Goal: Check status: Check status

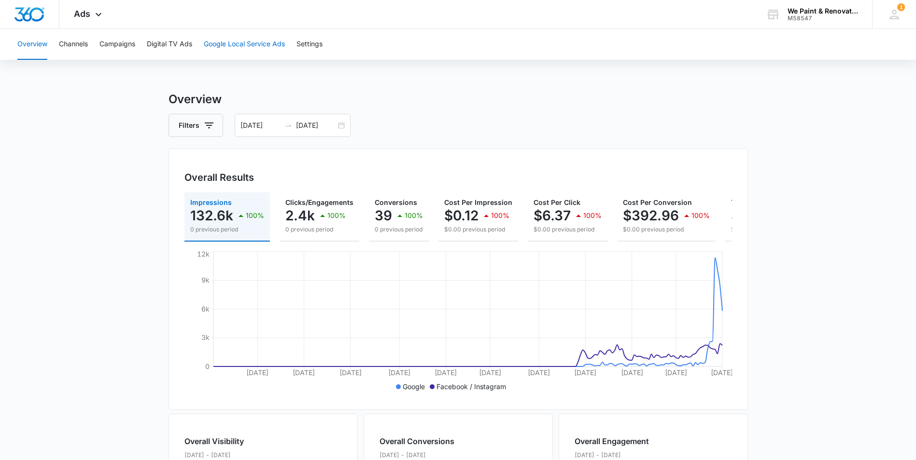
click at [255, 46] on button "Google Local Service Ads" at bounding box center [244, 44] width 81 height 31
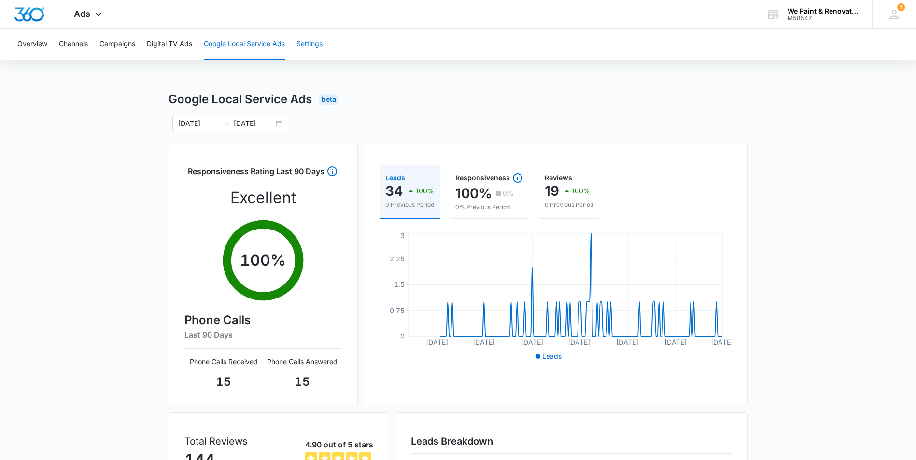
click at [316, 46] on button "Settings" at bounding box center [309, 44] width 26 height 31
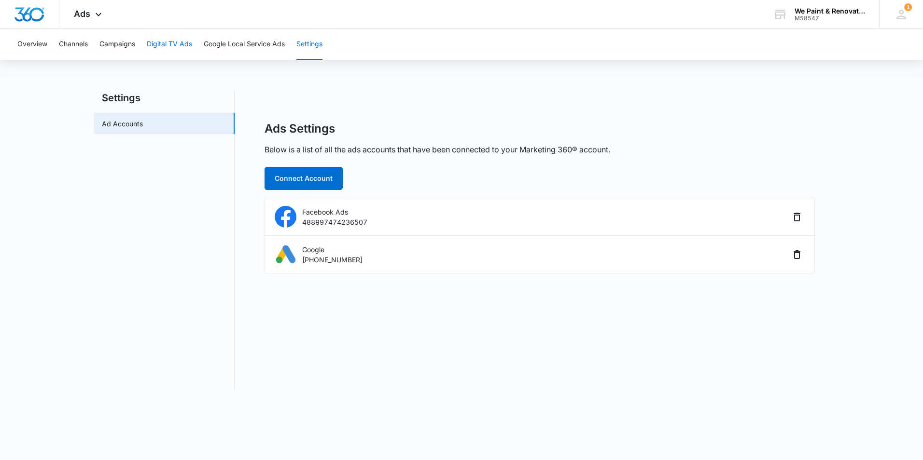
click at [167, 41] on button "Digital TV Ads" at bounding box center [169, 44] width 45 height 31
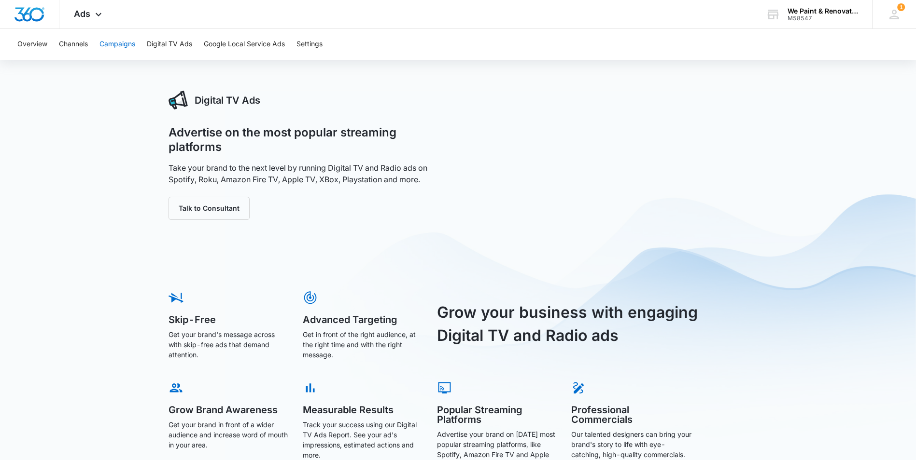
click at [124, 43] on button "Campaigns" at bounding box center [117, 44] width 36 height 31
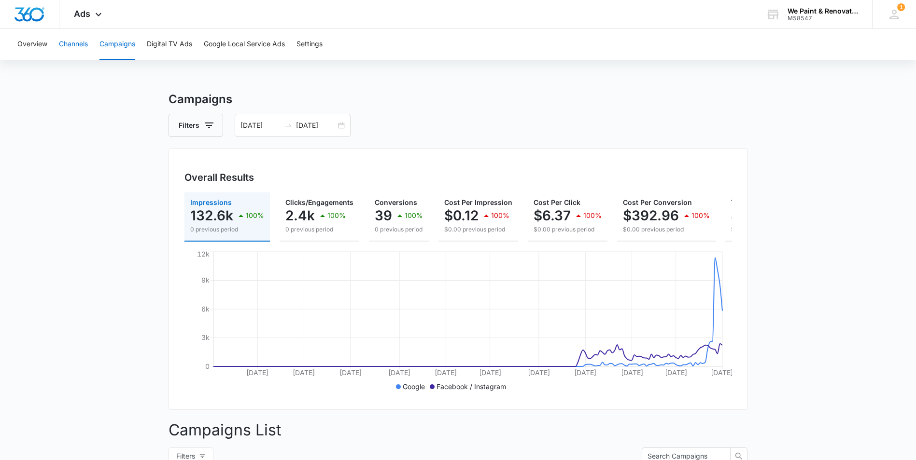
click at [79, 43] on button "Channels" at bounding box center [73, 44] width 29 height 31
click at [31, 42] on button "Overview" at bounding box center [32, 44] width 30 height 31
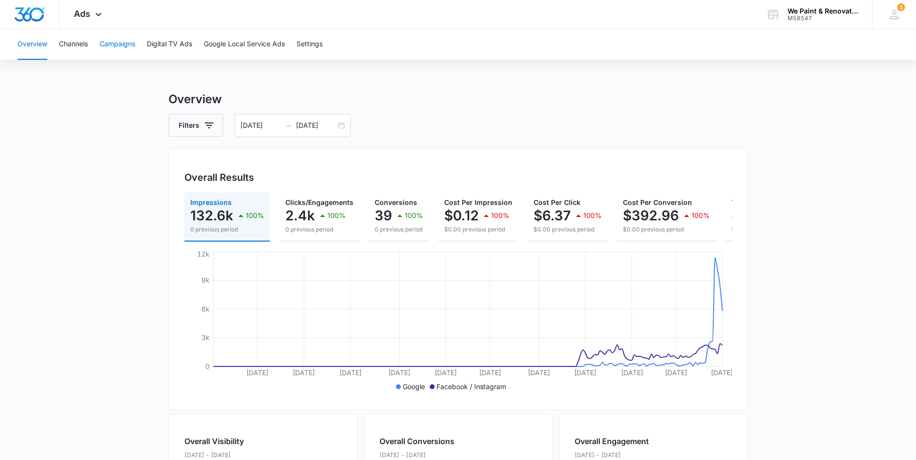
click at [107, 44] on button "Campaigns" at bounding box center [117, 44] width 36 height 31
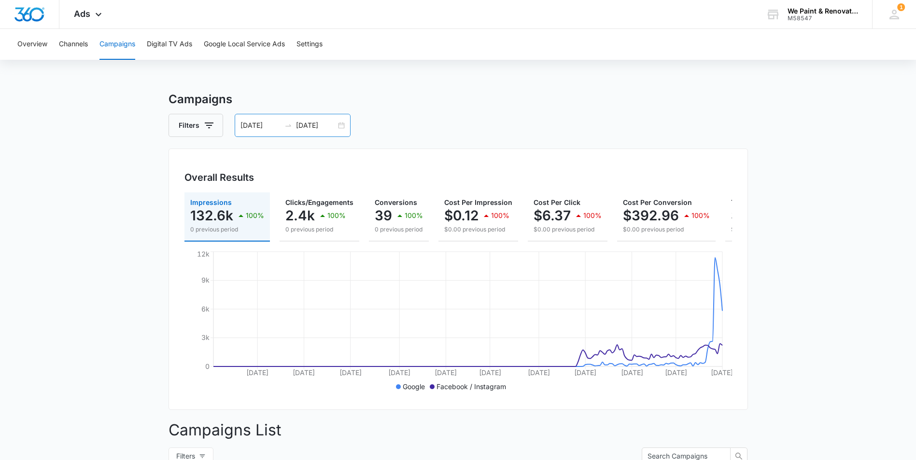
click at [342, 127] on div "[DATE] [DATE]" at bounding box center [293, 125] width 116 height 23
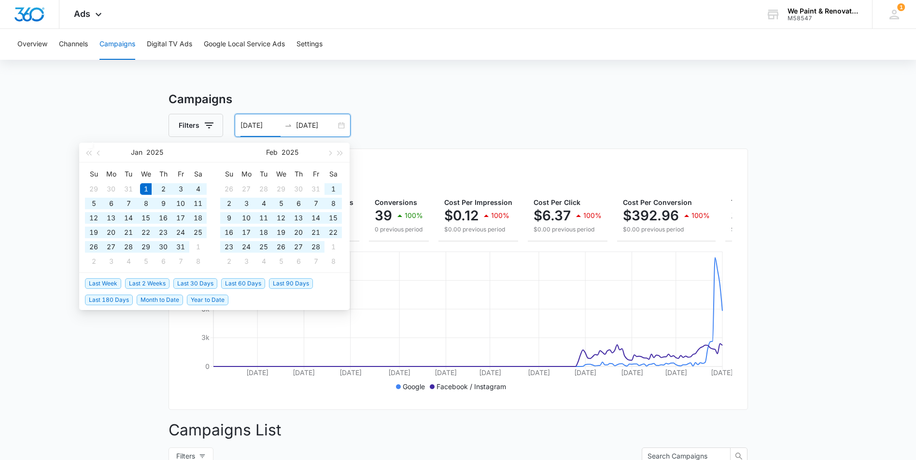
click at [342, 127] on div "[DATE] [DATE]" at bounding box center [293, 125] width 116 height 23
click at [540, 123] on div "Filters [DATE] [DATE]" at bounding box center [457, 125] width 579 height 23
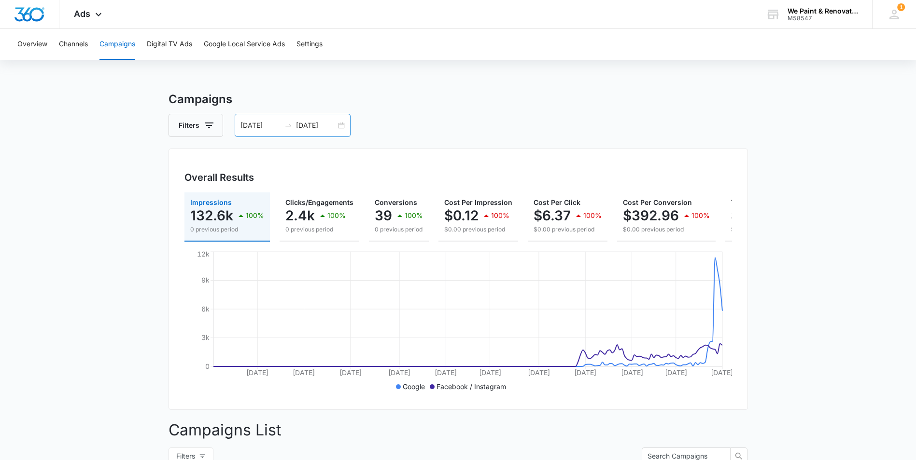
click at [340, 126] on div "[DATE] [DATE]" at bounding box center [293, 125] width 116 height 23
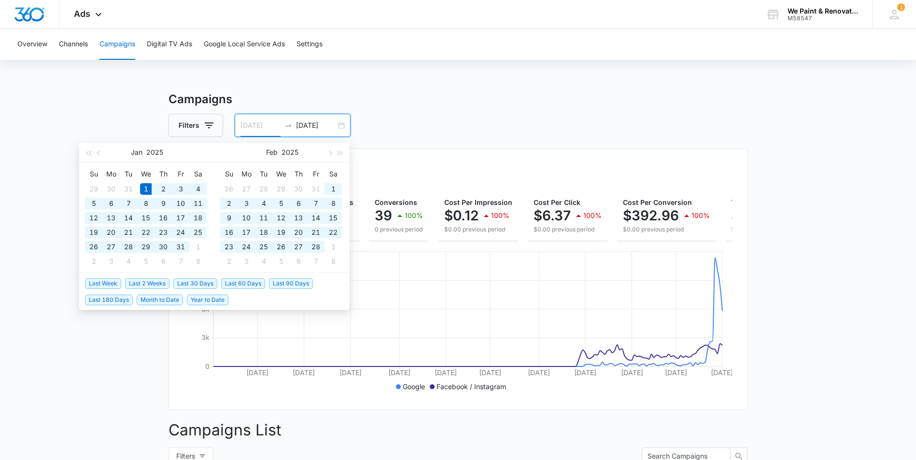
type input "[DATE]"
click at [202, 299] on span "Year to Date" at bounding box center [208, 300] width 42 height 11
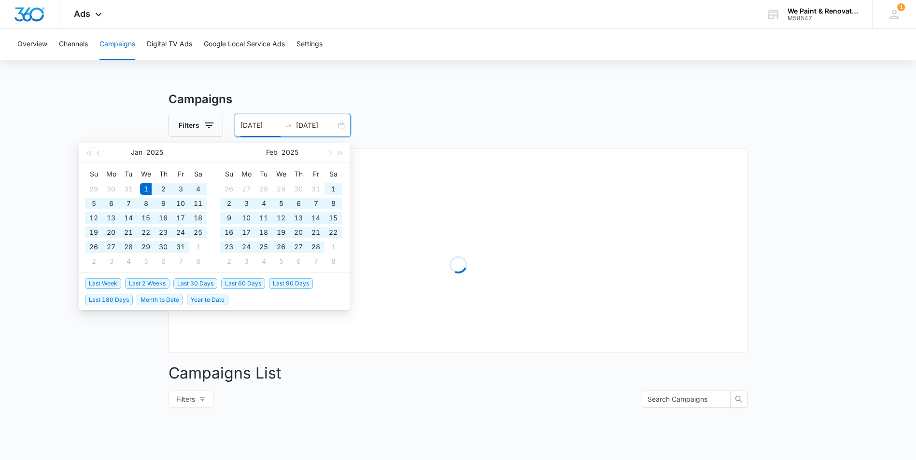
type input "[DATE]"
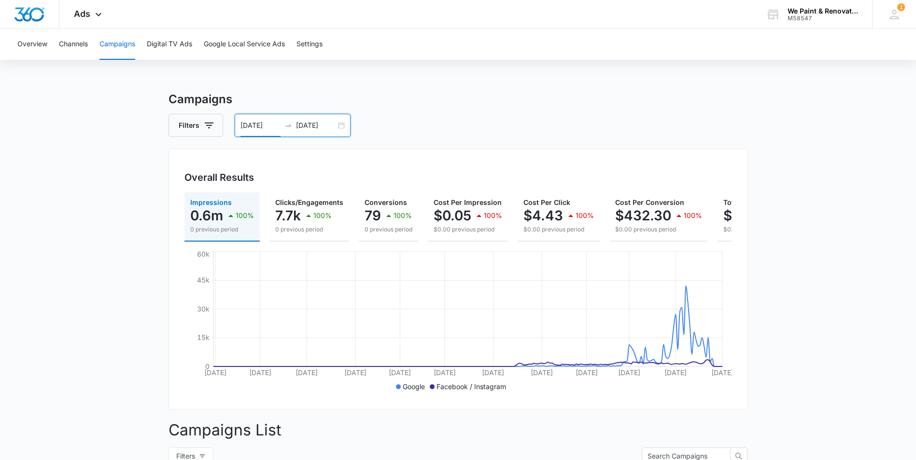
click at [336, 127] on div "[DATE] [DATE]" at bounding box center [293, 125] width 116 height 23
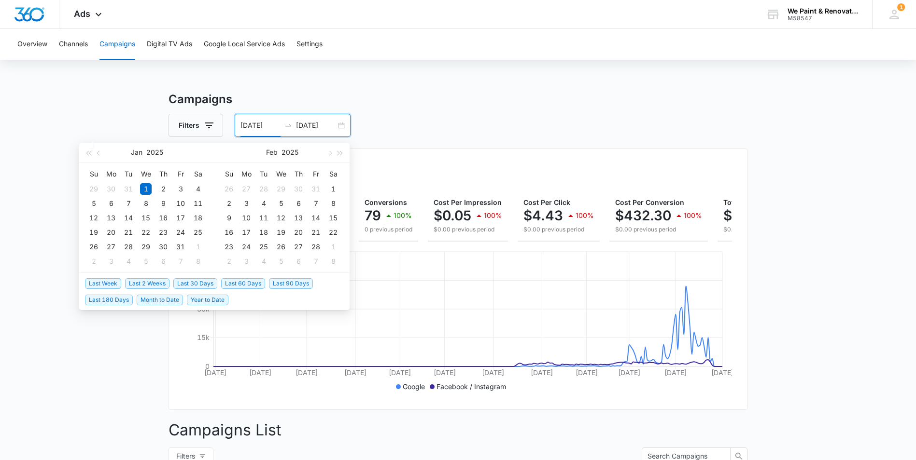
click at [187, 284] on span "Last 30 Days" at bounding box center [195, 284] width 44 height 11
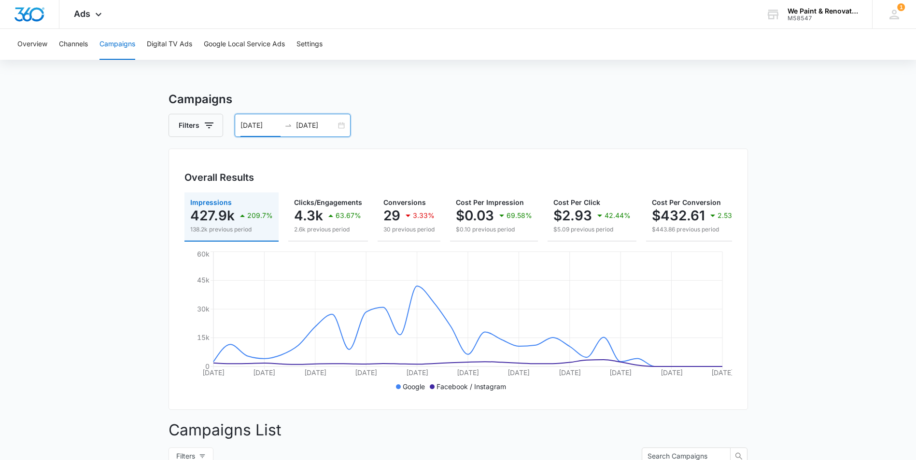
click at [338, 126] on div "[DATE] [DATE]" at bounding box center [293, 125] width 116 height 23
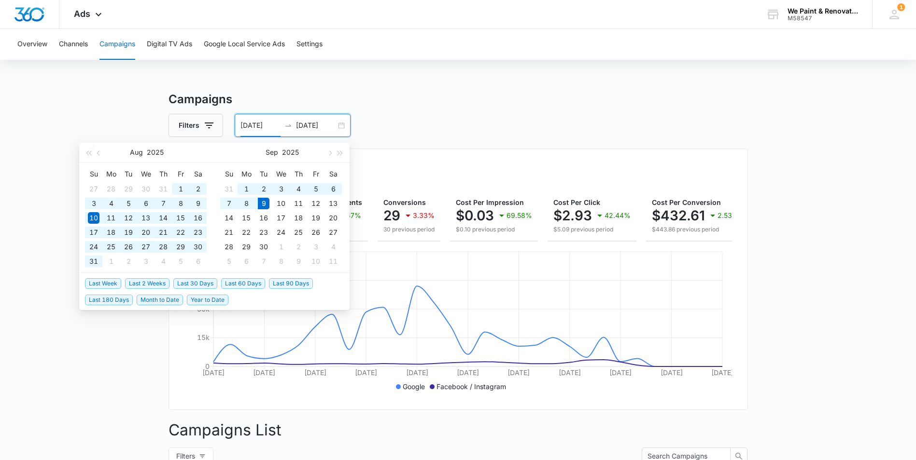
click at [250, 285] on span "Last 60 Days" at bounding box center [243, 284] width 44 height 11
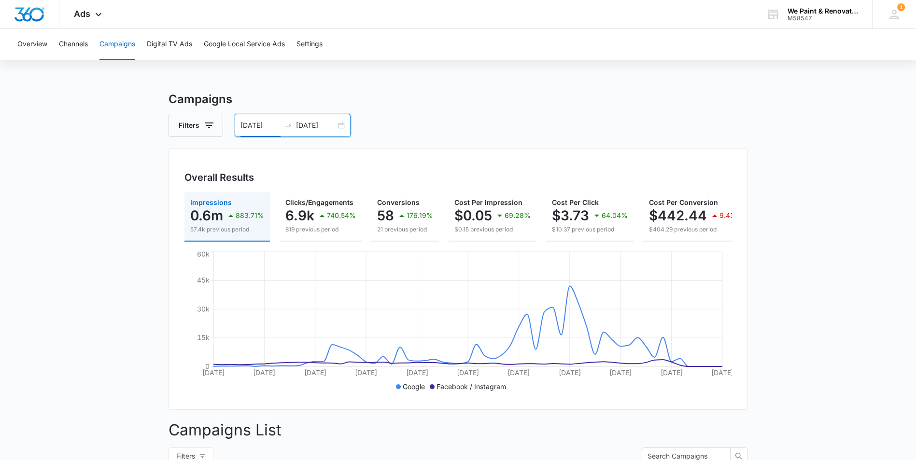
click at [342, 124] on div "[DATE] [DATE]" at bounding box center [293, 125] width 116 height 23
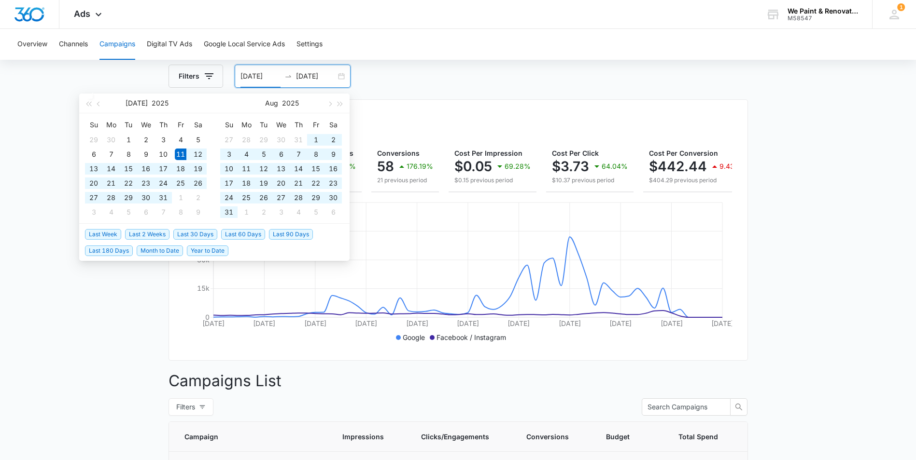
scroll to position [48, 0]
click at [213, 253] on span "Year to Date" at bounding box center [208, 252] width 42 height 11
type input "[DATE]"
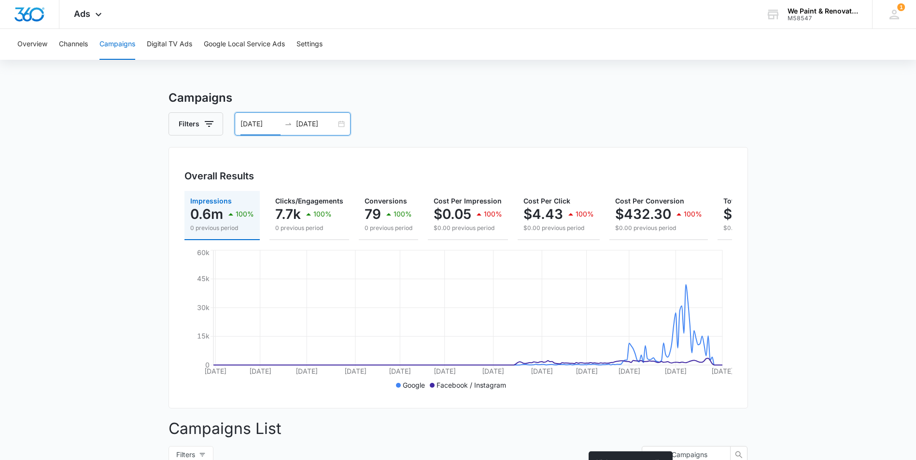
scroll to position [0, 0]
click at [332, 129] on input "[DATE]" at bounding box center [316, 125] width 40 height 11
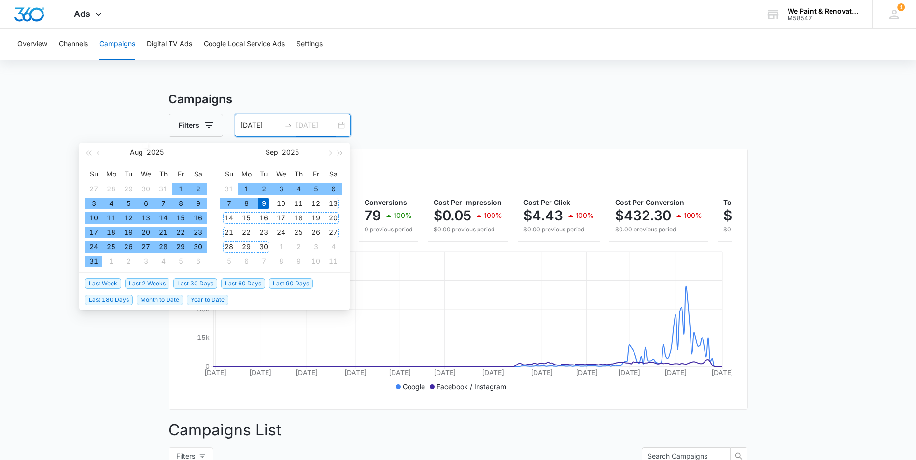
type input "[DATE]"
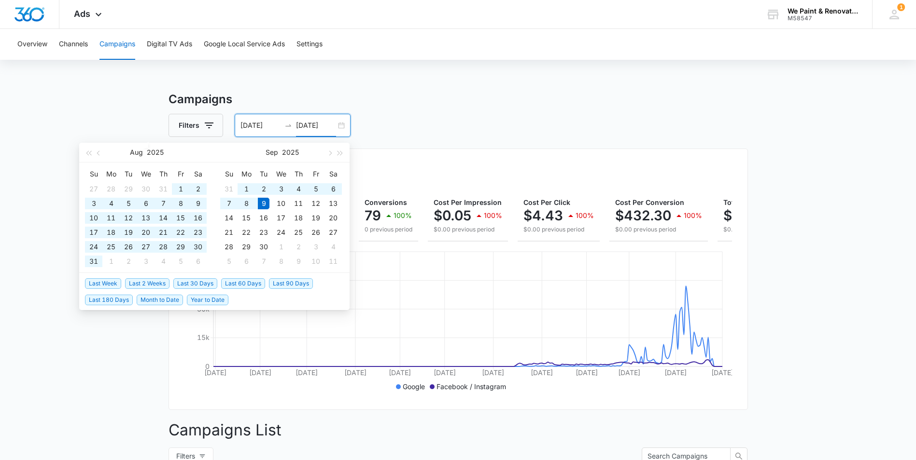
click at [252, 282] on span "Last 60 Days" at bounding box center [243, 284] width 44 height 11
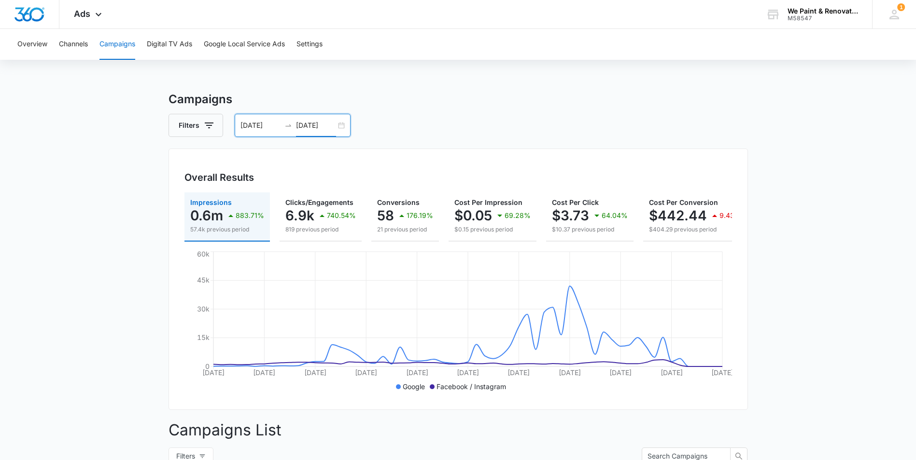
click at [342, 126] on div "[DATE] [DATE]" at bounding box center [293, 125] width 116 height 23
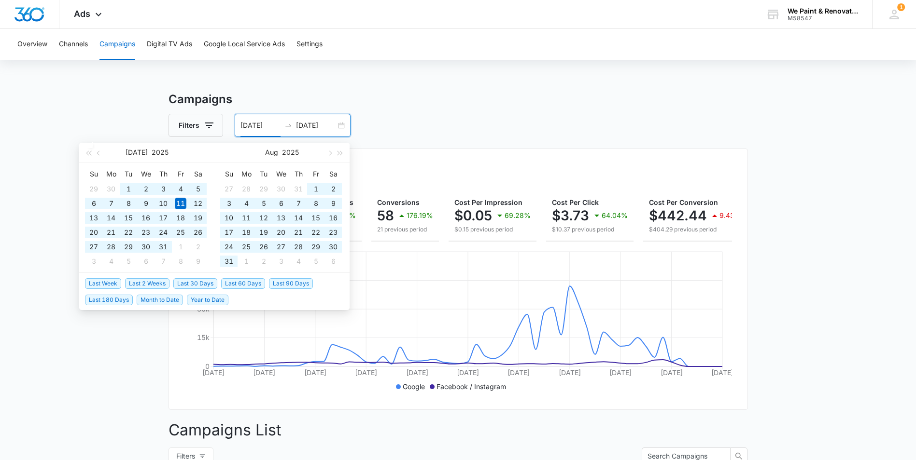
click at [218, 300] on span "Year to Date" at bounding box center [208, 300] width 42 height 11
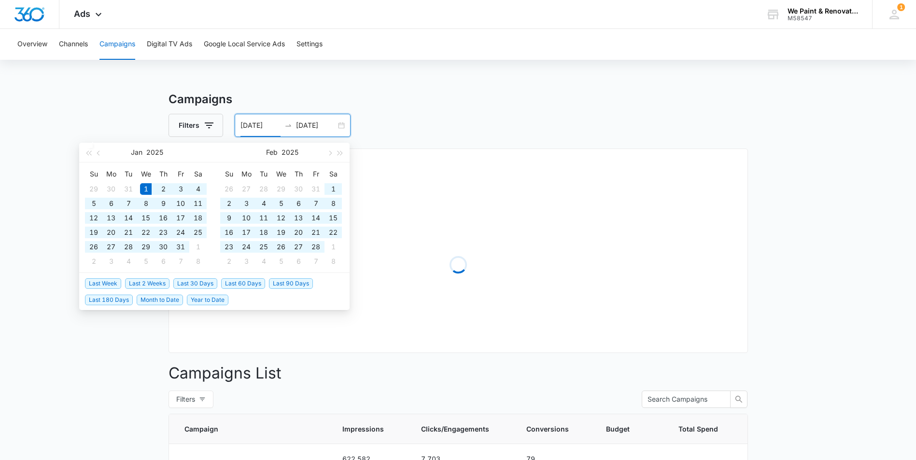
type input "[DATE]"
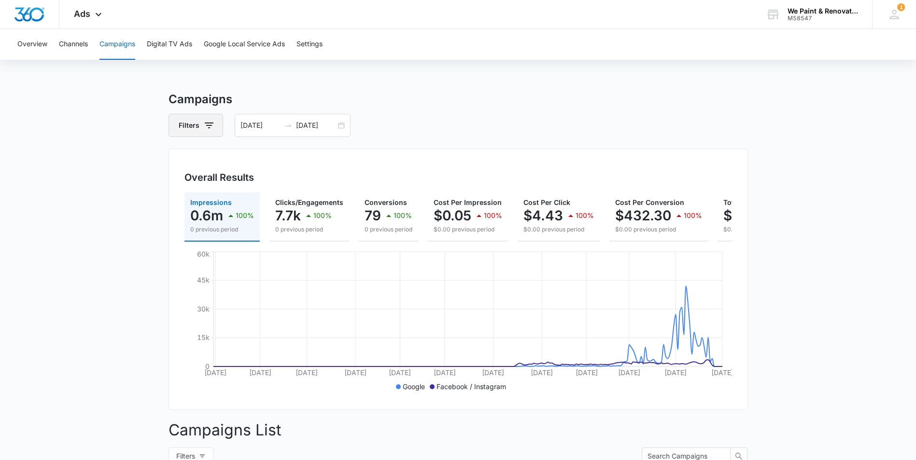
click at [211, 128] on icon "button" at bounding box center [209, 126] width 12 height 12
click at [206, 186] on div "Type" at bounding box center [236, 185] width 111 height 15
click at [276, 185] on button "Show Type filters" at bounding box center [283, 185] width 15 height 15
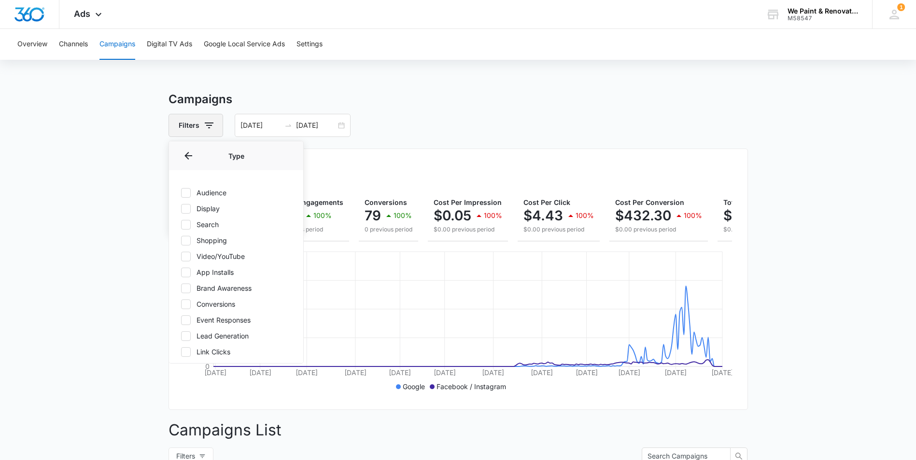
click at [209, 125] on icon "button" at bounding box center [209, 126] width 9 height 6
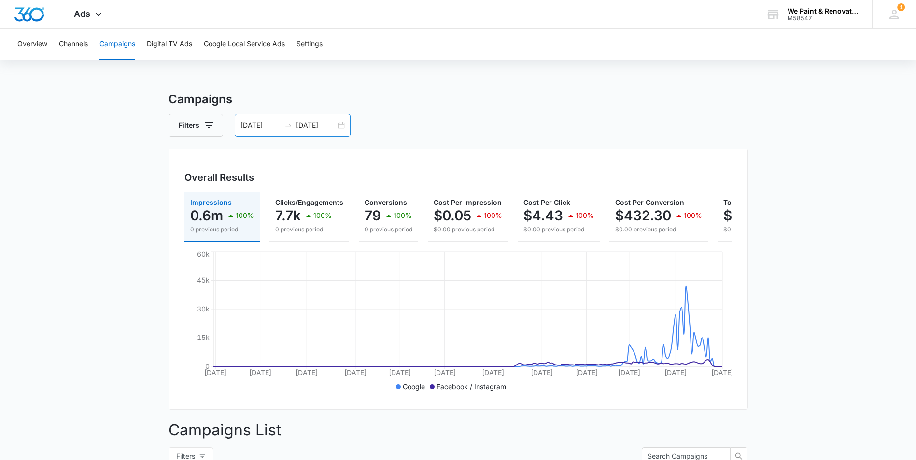
click at [342, 126] on div "[DATE] [DATE]" at bounding box center [293, 125] width 116 height 23
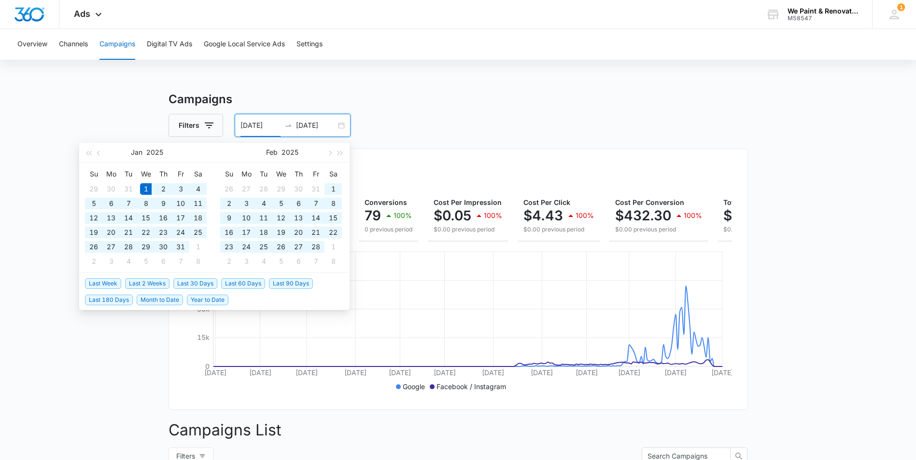
click at [342, 126] on div "[DATE] [DATE]" at bounding box center [293, 125] width 116 height 23
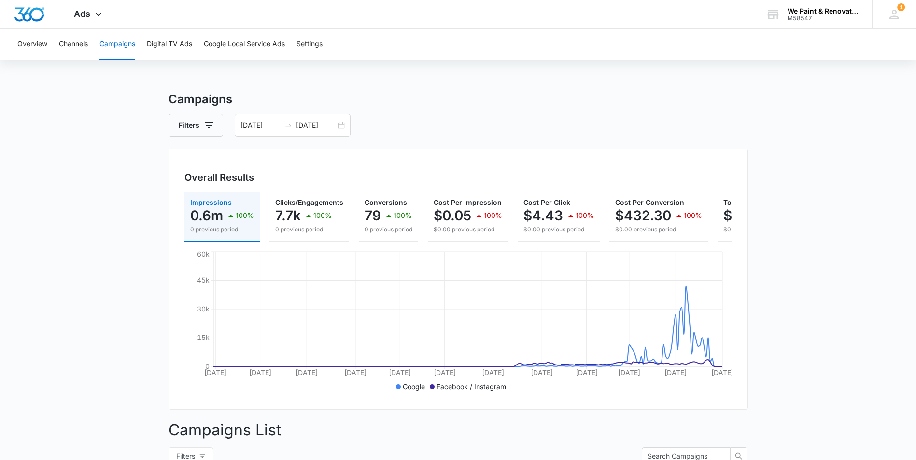
click at [358, 116] on div "Filters [DATE] [DATE]" at bounding box center [457, 125] width 579 height 23
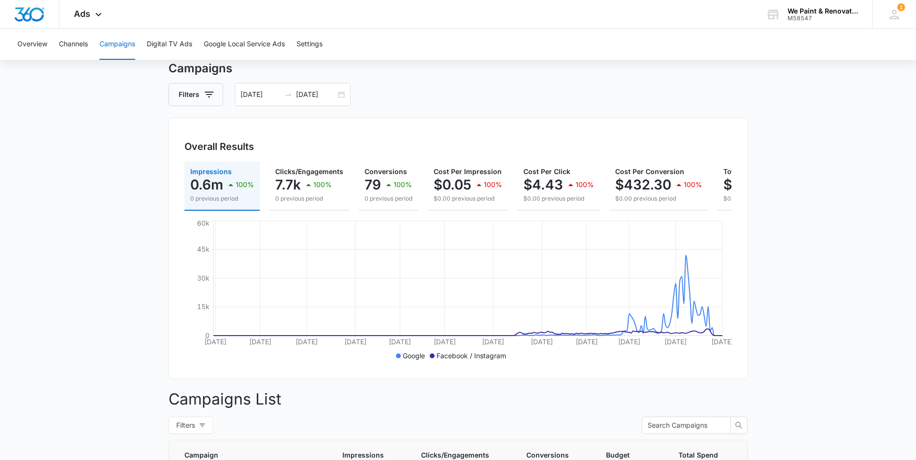
scroll to position [48, 0]
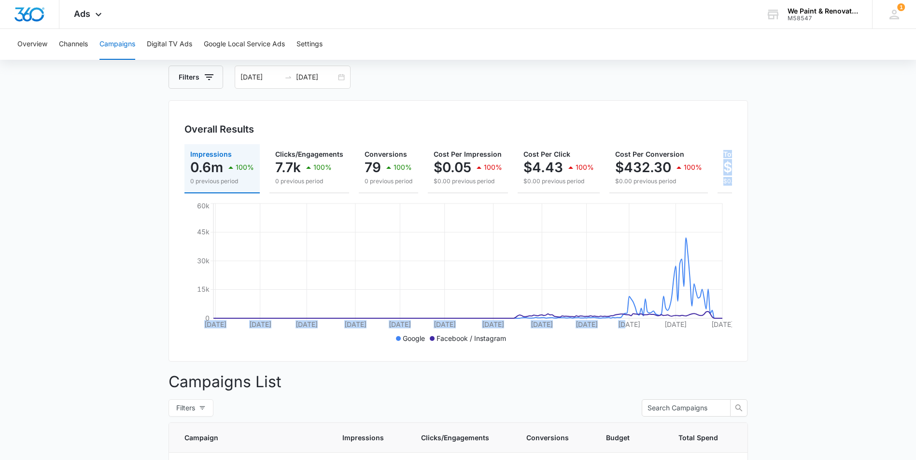
drag, startPoint x: 625, startPoint y: 201, endPoint x: 696, endPoint y: 196, distance: 71.1
click at [696, 196] on div "Impressions 0.6m 100% 0 previous period Clicks/Engagements 7.7k 100% 0 previous…" at bounding box center [457, 245] width 547 height 202
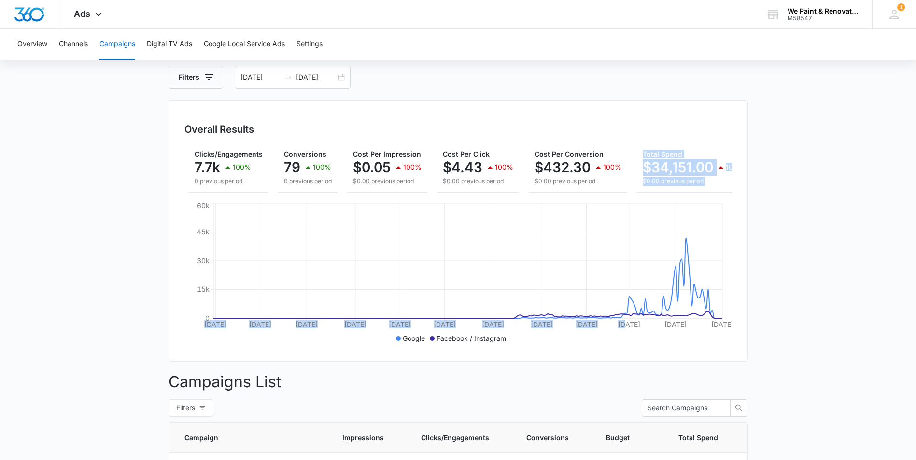
scroll to position [0, 103]
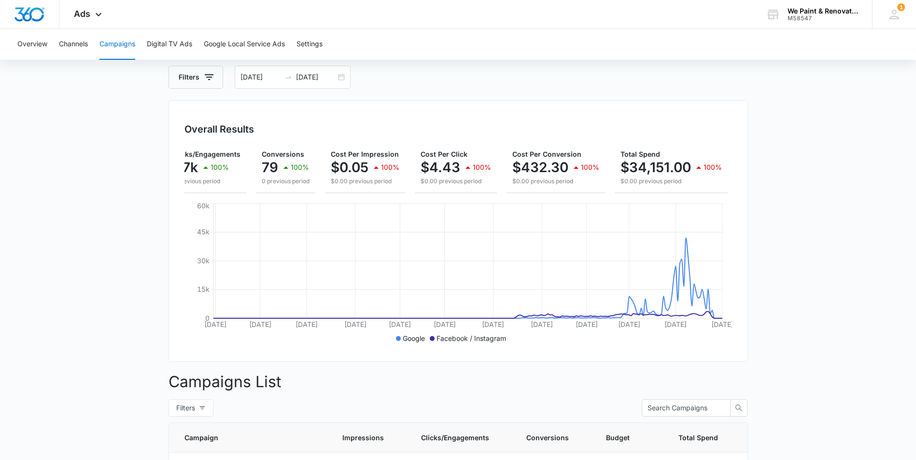
click at [719, 119] on div "Overall Results Impressions 0.6m 100% 0 previous period Clicks/Engagements 7.7k…" at bounding box center [457, 231] width 579 height 262
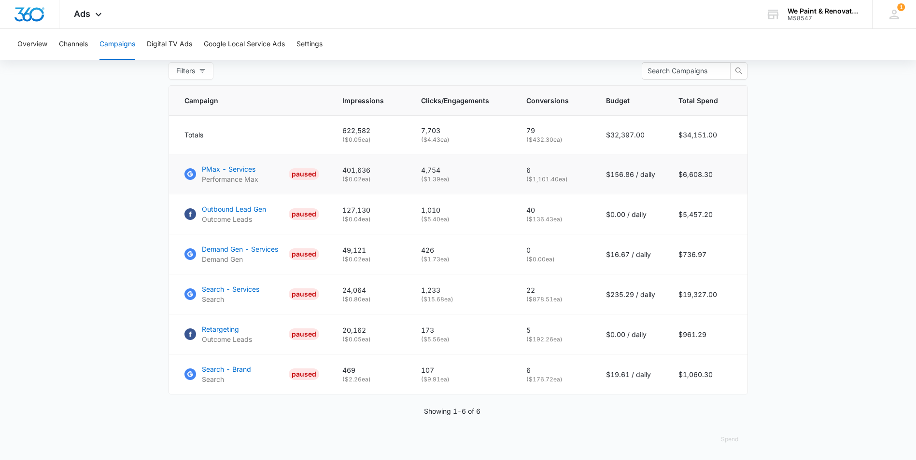
scroll to position [386, 0]
click at [311, 180] on div "PAUSED" at bounding box center [304, 174] width 30 height 12
click at [223, 254] on p "Demand Gen - Services" at bounding box center [240, 249] width 76 height 10
click at [240, 293] on p "Search - Services" at bounding box center [230, 289] width 57 height 10
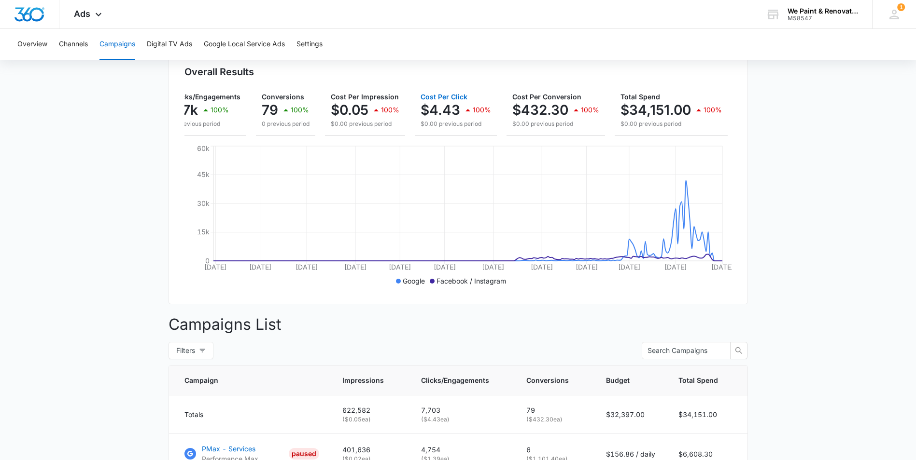
scroll to position [0, 0]
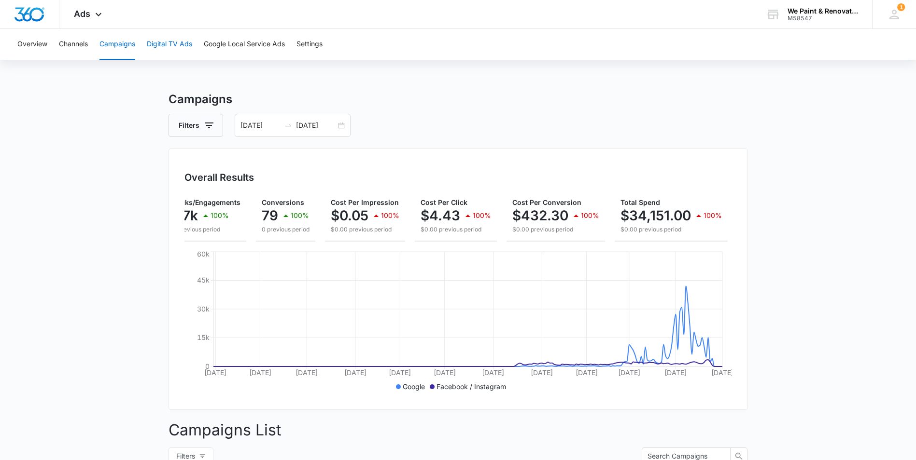
click at [185, 48] on button "Digital TV Ads" at bounding box center [169, 44] width 45 height 31
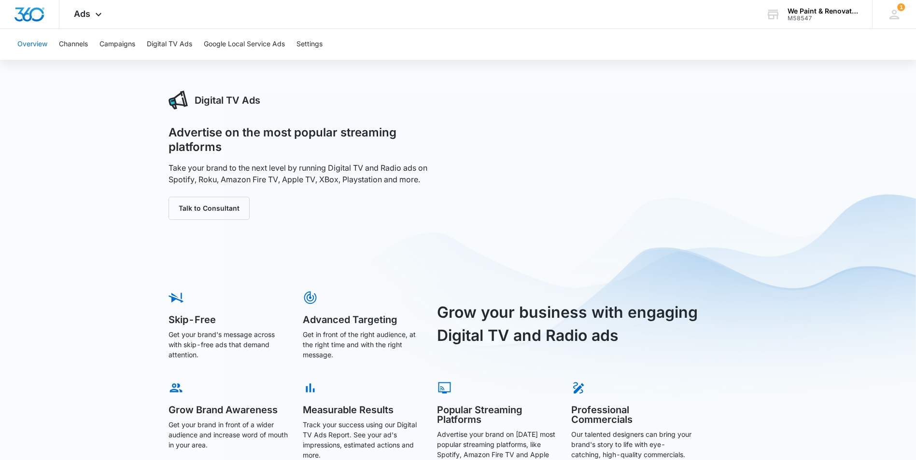
click at [36, 47] on button "Overview" at bounding box center [32, 44] width 30 height 31
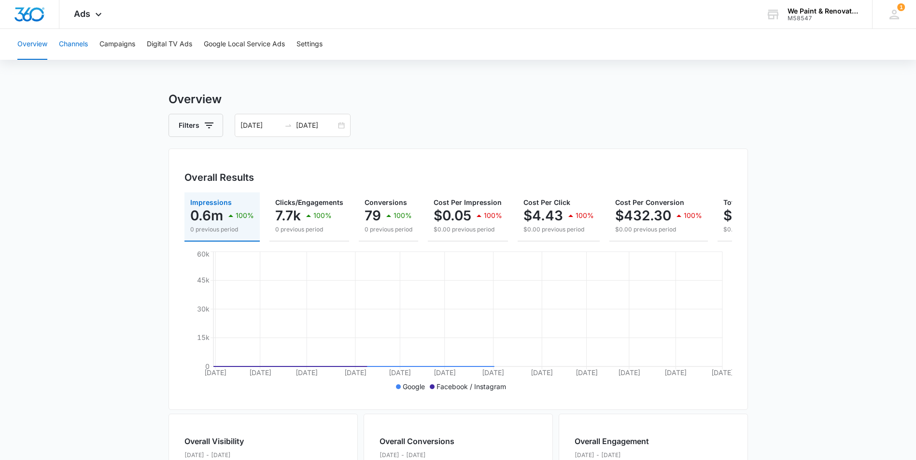
click at [81, 42] on button "Channels" at bounding box center [73, 44] width 29 height 31
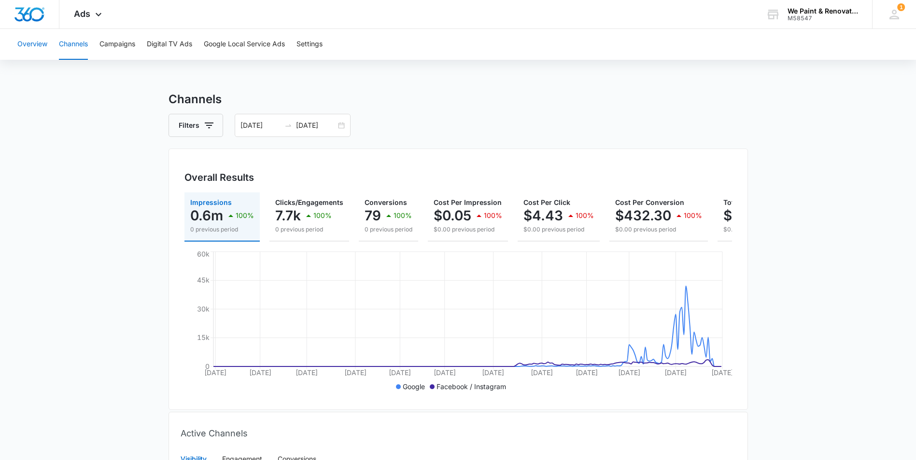
click at [24, 46] on button "Overview" at bounding box center [32, 44] width 30 height 31
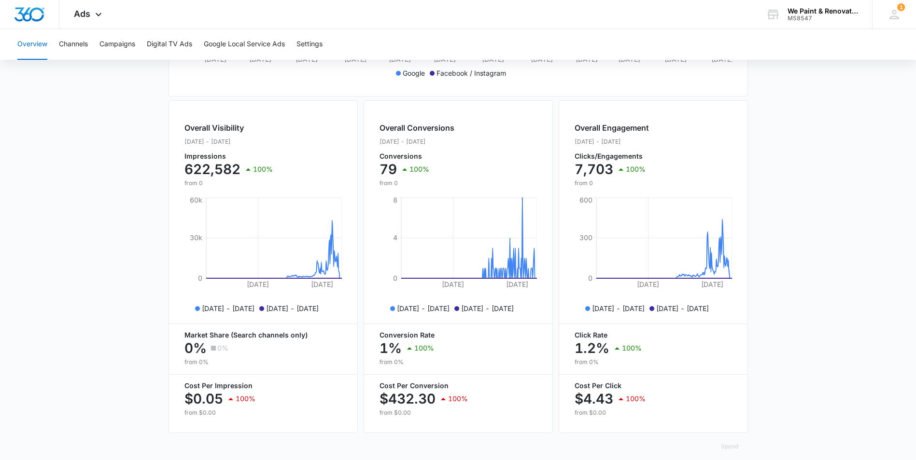
scroll to position [331, 0]
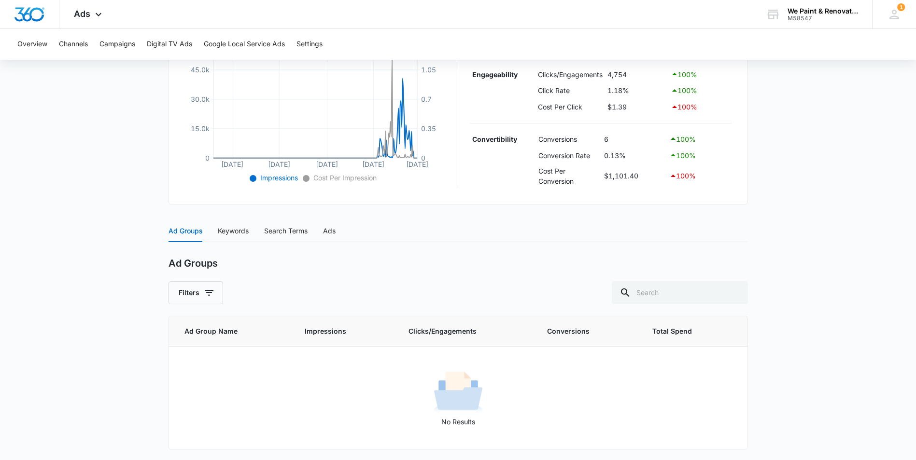
scroll to position [242, 0]
click at [240, 231] on div "Keywords" at bounding box center [233, 230] width 31 height 11
click at [276, 227] on div "Search Terms" at bounding box center [285, 230] width 43 height 11
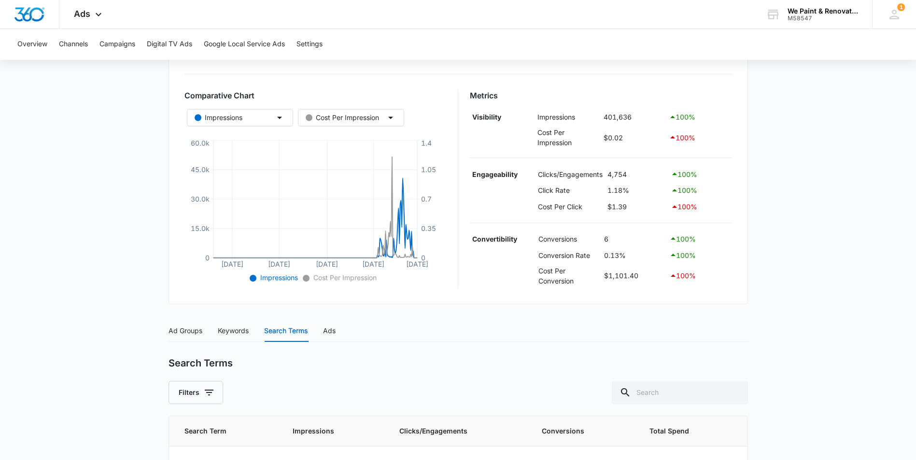
scroll to position [146, 0]
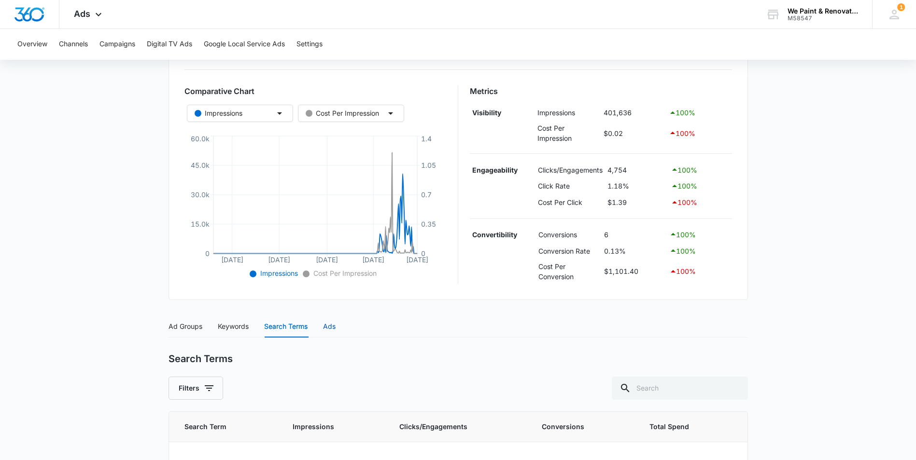
click at [333, 329] on div "Ads" at bounding box center [329, 326] width 13 height 11
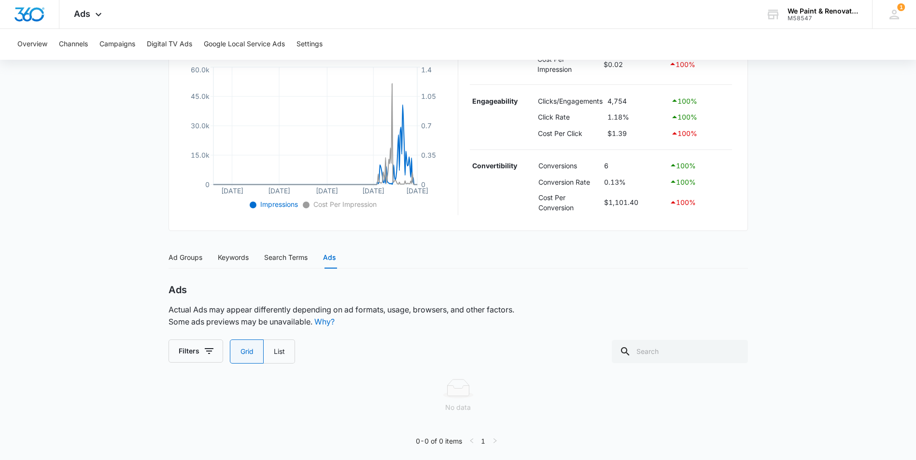
scroll to position [220, 0]
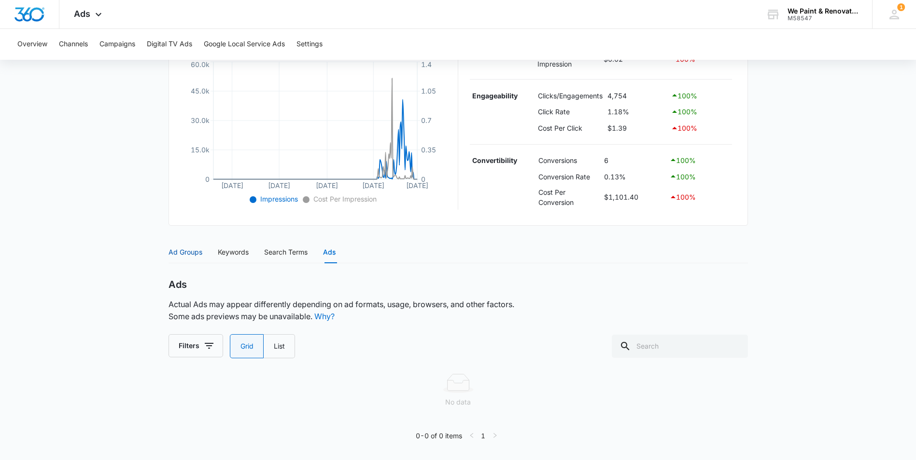
click at [183, 251] on div "Ad Groups" at bounding box center [185, 252] width 34 height 11
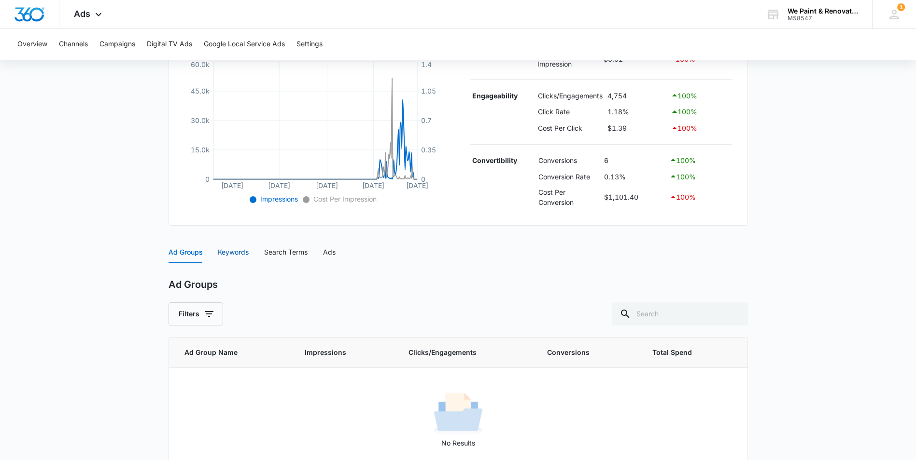
click at [246, 252] on div "Keywords" at bounding box center [233, 252] width 31 height 11
click at [288, 252] on div "Search Terms" at bounding box center [285, 252] width 43 height 11
click at [335, 251] on div "Ads" at bounding box center [329, 252] width 13 height 11
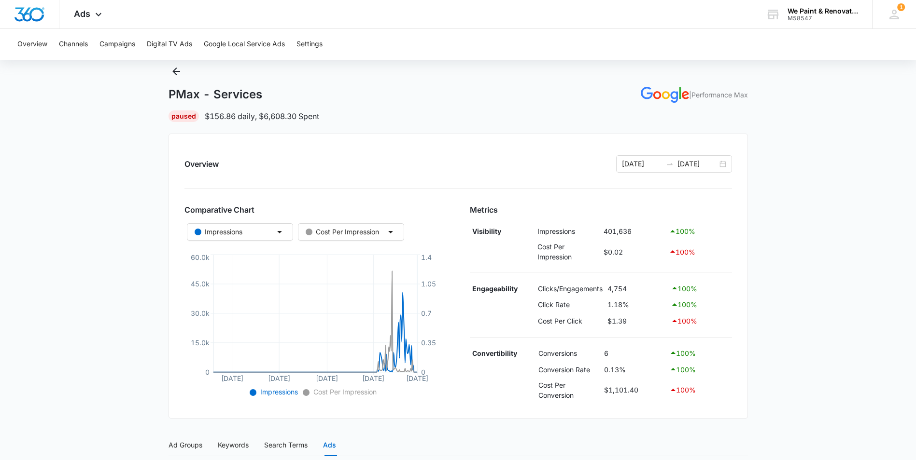
scroll to position [0, 0]
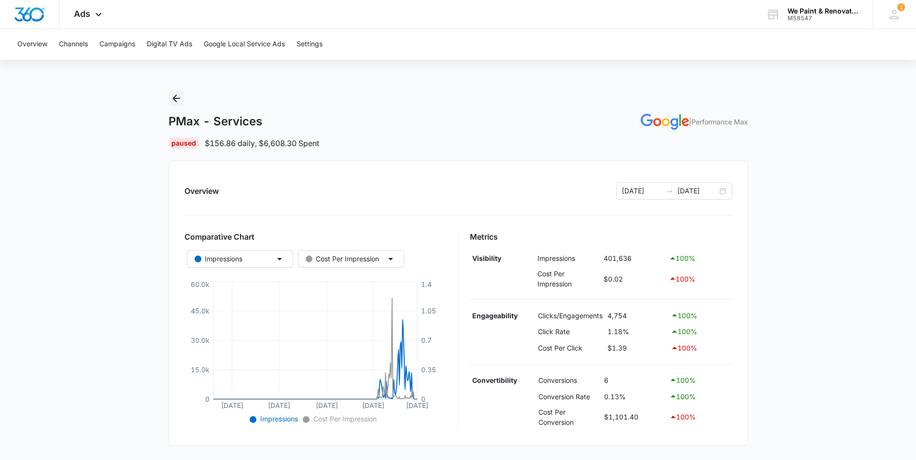
click at [172, 98] on icon "Back" at bounding box center [176, 99] width 12 height 12
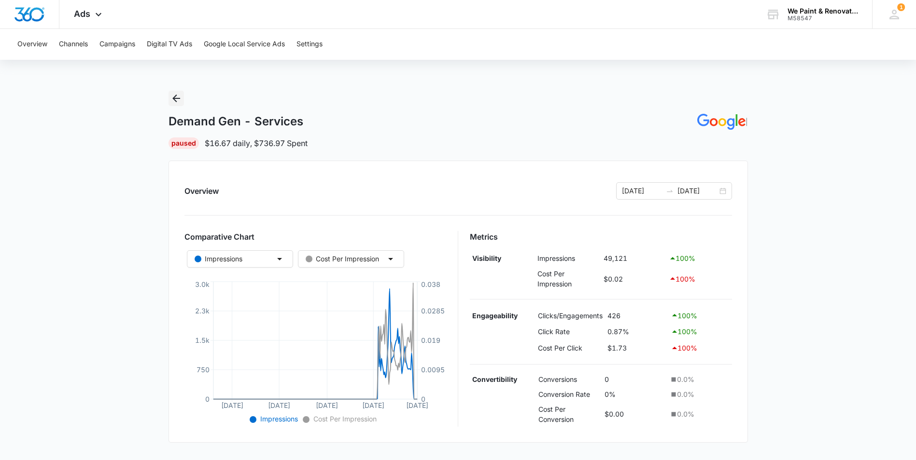
click at [174, 98] on icon "Back" at bounding box center [176, 99] width 8 height 8
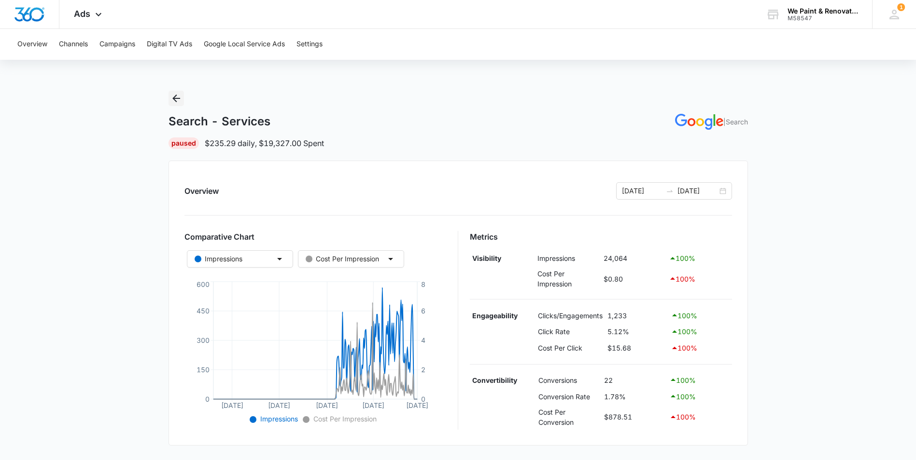
click at [171, 98] on icon "Back" at bounding box center [176, 99] width 12 height 12
